Goal: Task Accomplishment & Management: Complete application form

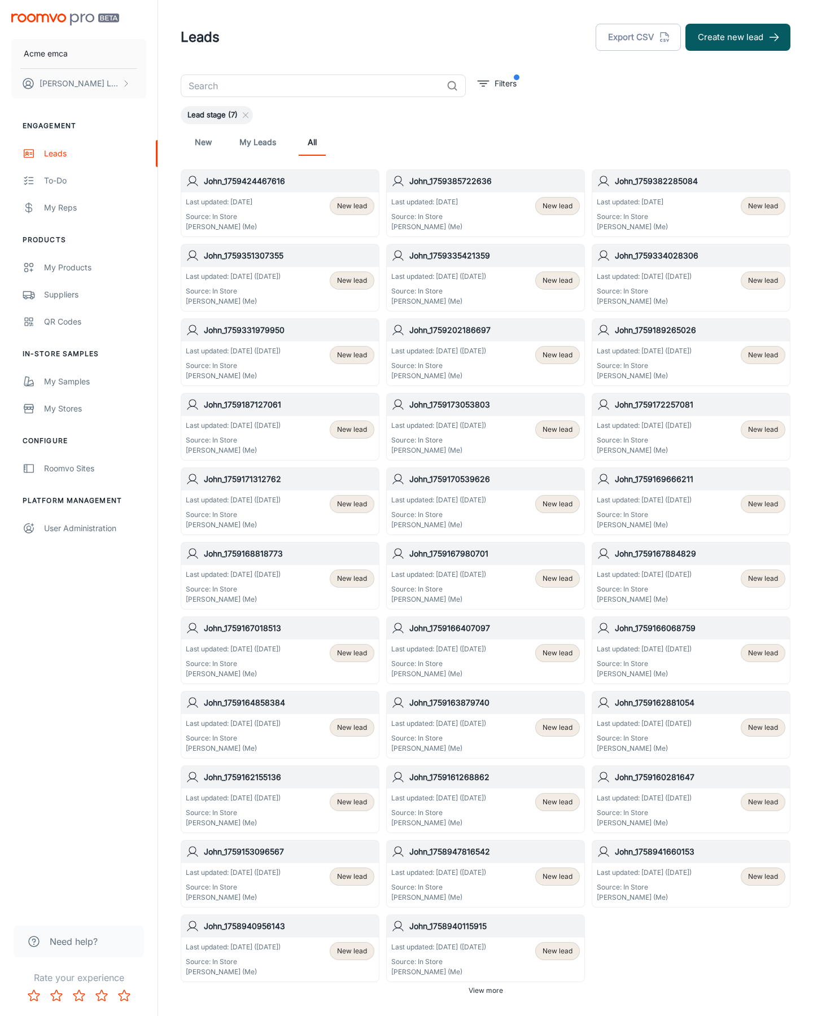
click at [738, 37] on button "Create new lead" at bounding box center [737, 37] width 105 height 27
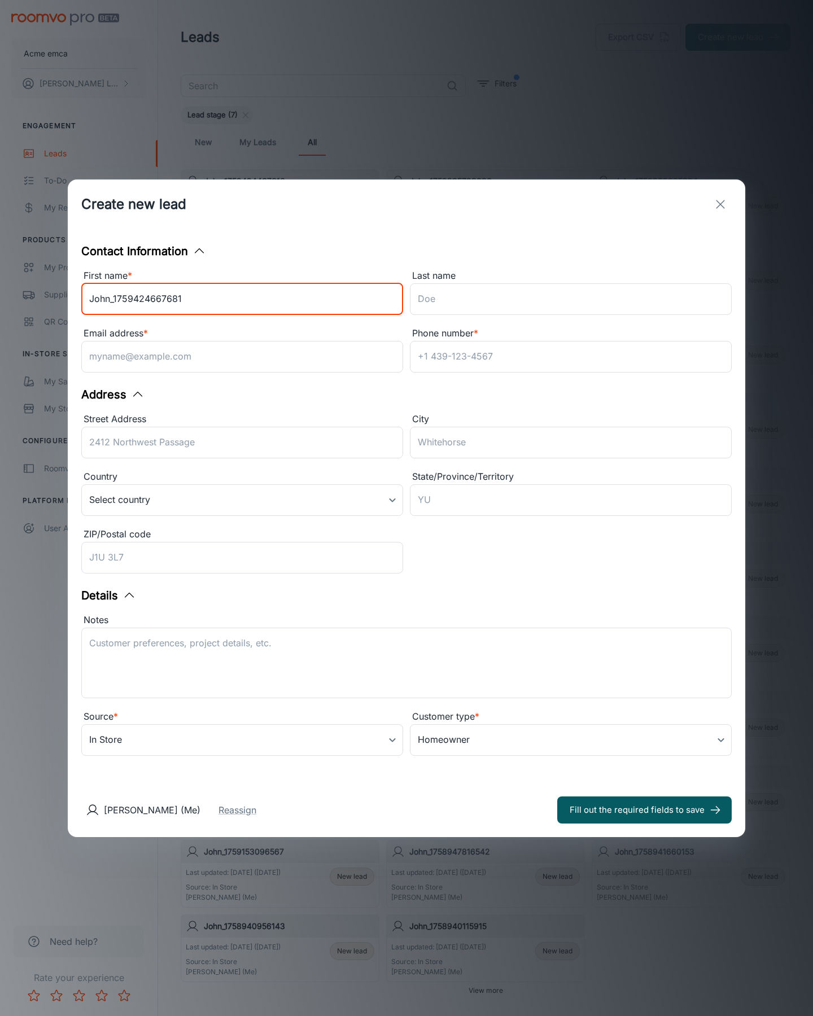
type input "John_1759424667681"
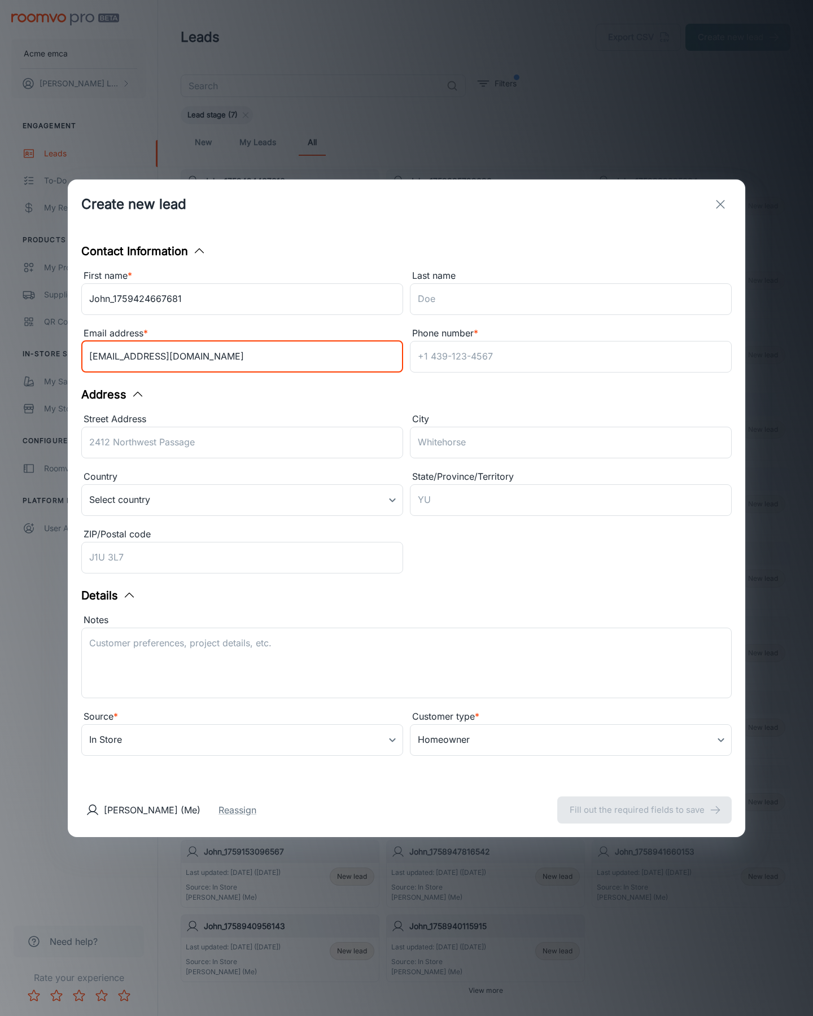
type input "[EMAIL_ADDRESS][DOMAIN_NAME]"
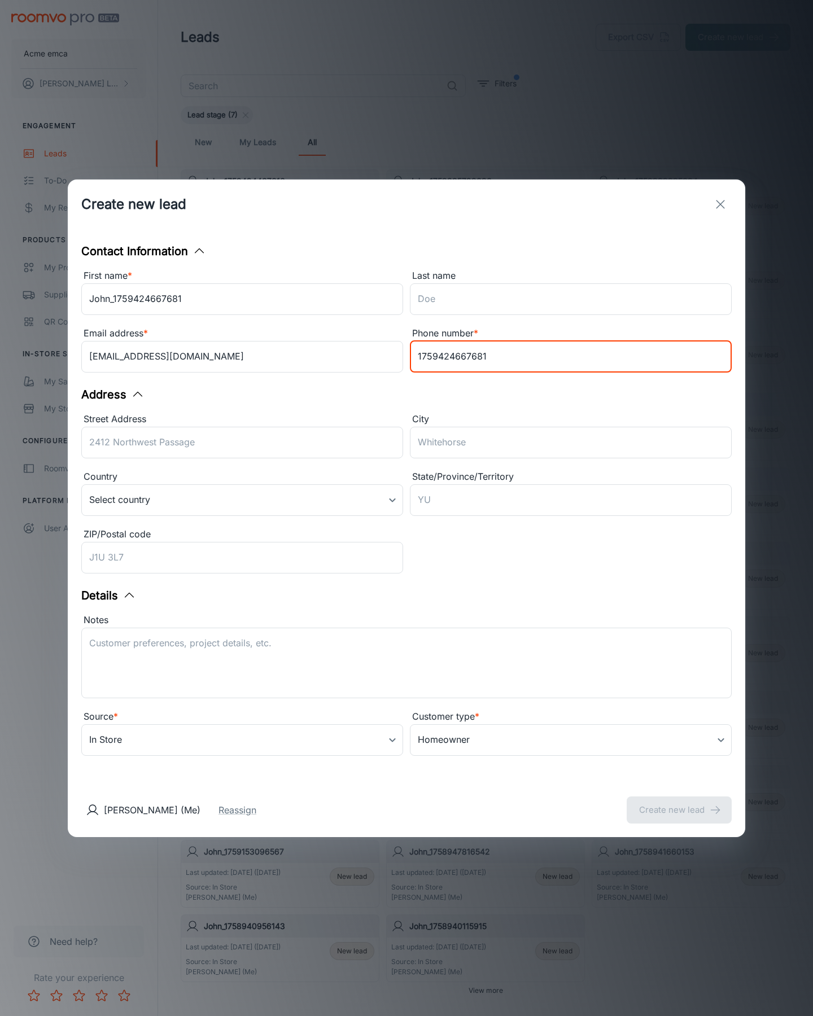
type input "1759424667681"
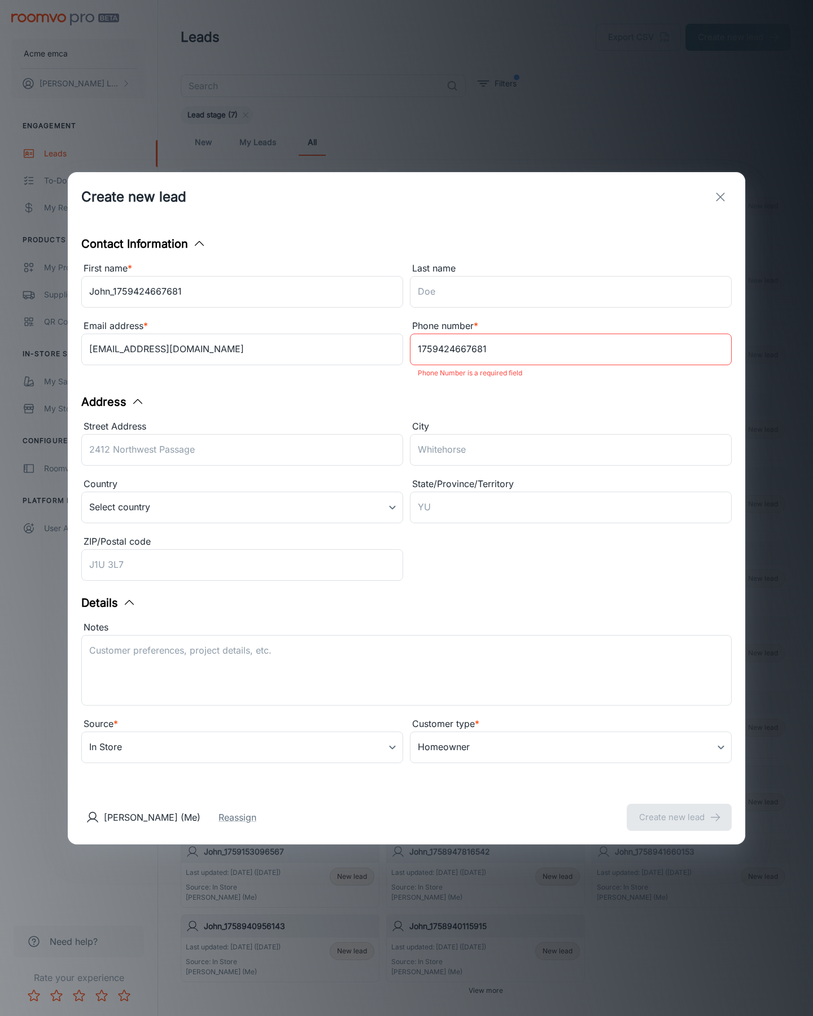
click at [679, 809] on button "Create new lead" at bounding box center [679, 817] width 105 height 27
